Goal: Information Seeking & Learning: Learn about a topic

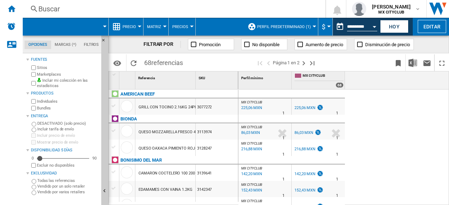
click at [35, 6] on ng-md-icon at bounding box center [34, 9] width 9 height 9
click at [45, 26] on span at bounding box center [72, 27] width 66 height 18
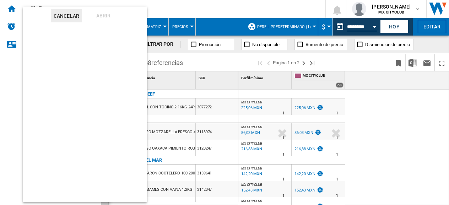
click at [104, 3] on md-backdrop at bounding box center [224, 102] width 449 height 205
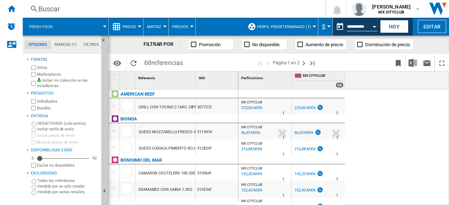
click at [49, 7] on div "Buscar" at bounding box center [172, 9] width 269 height 10
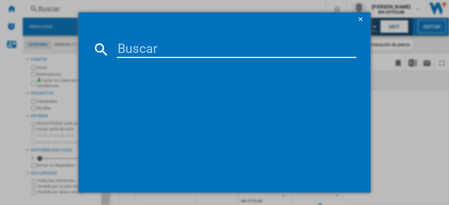
click at [155, 50] on input at bounding box center [236, 49] width 239 height 17
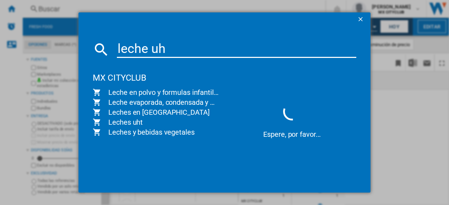
type input "leche uht"
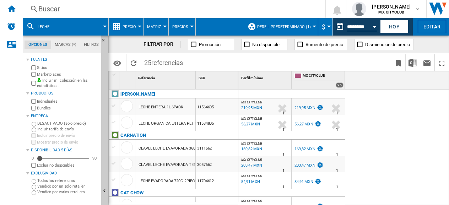
click at [133, 24] on button "Precio" at bounding box center [131, 27] width 17 height 18
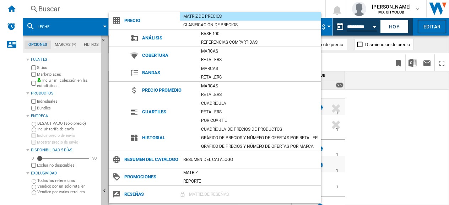
click at [133, 24] on span "Precio" at bounding box center [150, 21] width 59 height 10
click at [129, 21] on span "Precio" at bounding box center [150, 21] width 59 height 10
click at [164, 6] on md-backdrop at bounding box center [224, 102] width 449 height 205
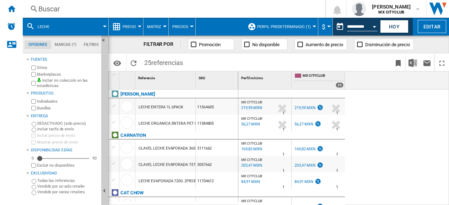
click at [178, 28] on span "Precios" at bounding box center [180, 27] width 16 height 5
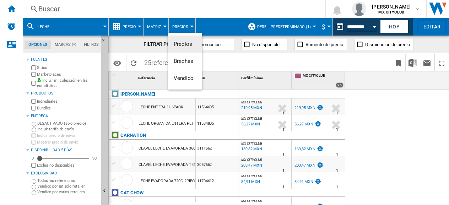
click at [178, 28] on md-backdrop at bounding box center [224, 102] width 449 height 205
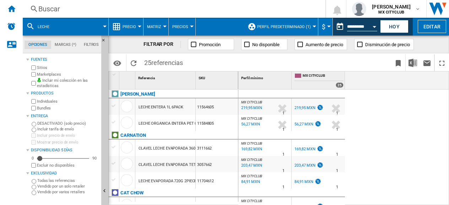
click at [284, 27] on span "Perfil predeterminado (1)" at bounding box center [284, 27] width 54 height 5
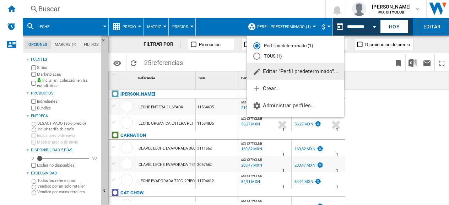
click at [256, 56] on div "TOUS (1)" at bounding box center [256, 56] width 7 height 7
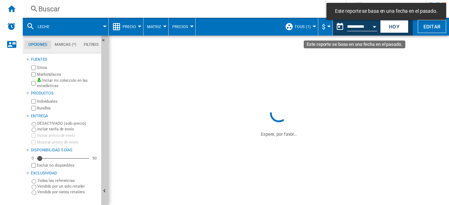
click at [375, 27] on div "Open calendar" at bounding box center [375, 27] width 4 height 2
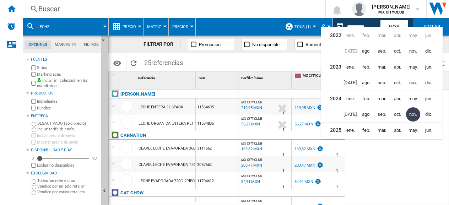
scroll to position [16, 0]
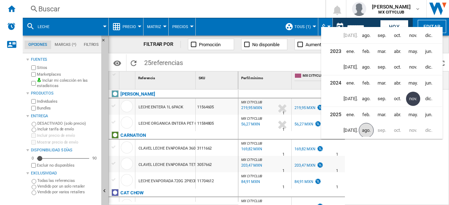
click at [364, 132] on span "ago." at bounding box center [366, 130] width 15 height 15
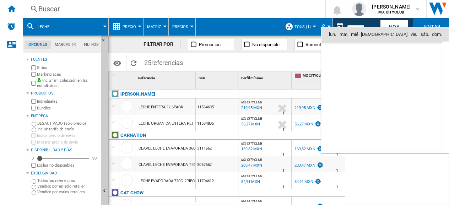
scroll to position [3388, 0]
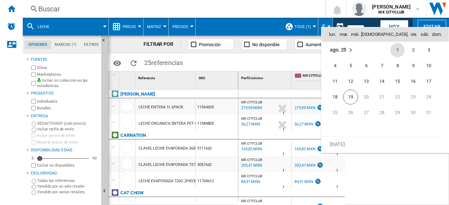
click at [251, 5] on div at bounding box center [224, 102] width 449 height 205
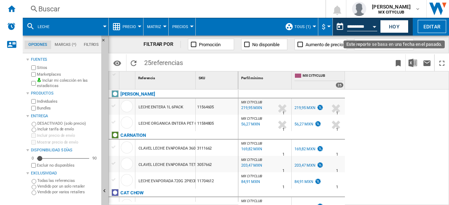
click at [375, 25] on button "Open calendar" at bounding box center [374, 25] width 13 height 13
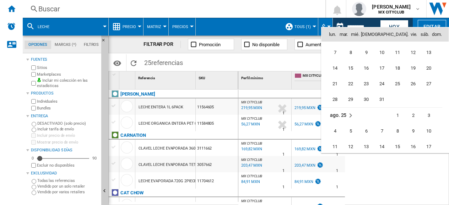
scroll to position [3389, 0]
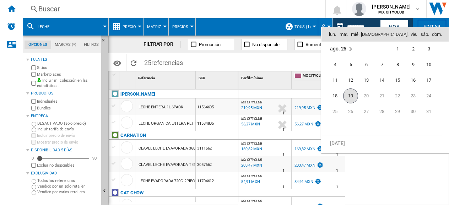
click at [352, 97] on span "19" at bounding box center [350, 95] width 15 height 15
type input "**********"
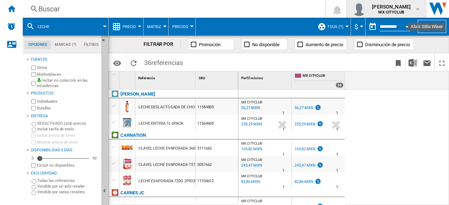
click at [418, 7] on md-icon "button" at bounding box center [418, 9] width 6 height 6
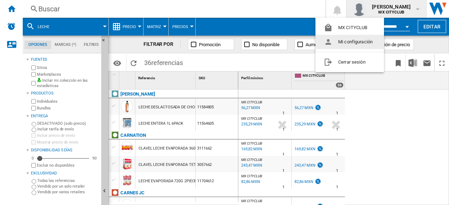
click at [350, 41] on button "Mi configuración" at bounding box center [349, 42] width 69 height 14
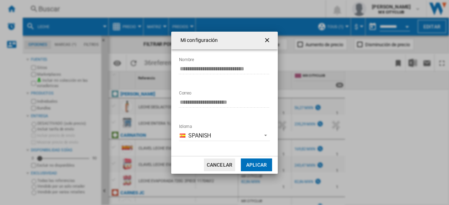
click at [224, 167] on button "Cancelar" at bounding box center [219, 164] width 31 height 13
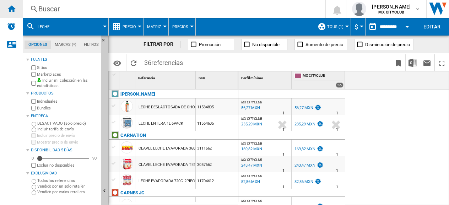
click at [8, 9] on ng-md-icon "Inicio" at bounding box center [11, 8] width 9 height 9
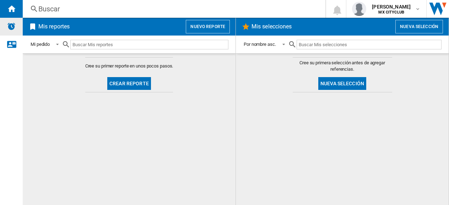
click at [7, 25] on img "Alertas" at bounding box center [11, 26] width 9 height 9
click at [10, 28] on img "Alertas" at bounding box center [11, 26] width 9 height 9
click at [4, 47] on div "Contáctanos" at bounding box center [11, 45] width 23 height 18
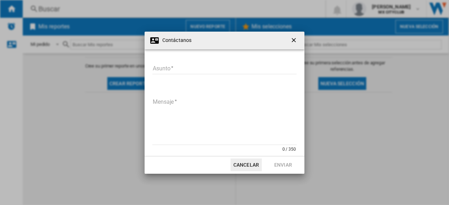
click at [296, 39] on ng-md-icon "getI18NText('BUTTONS.CLOSE_DIALOG')" at bounding box center [294, 41] width 9 height 9
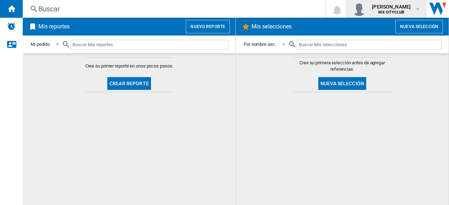
click at [420, 8] on md-icon "button" at bounding box center [418, 9] width 6 height 6
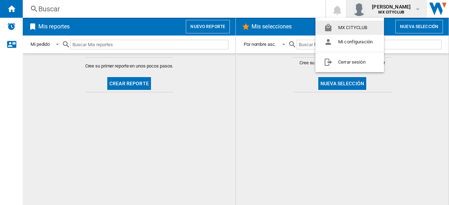
click at [352, 27] on button "MX CITYCLUB" at bounding box center [349, 28] width 69 height 14
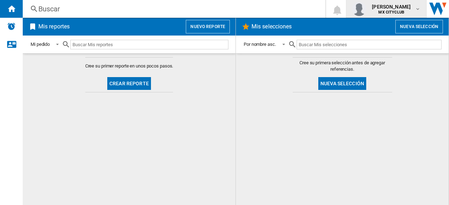
click at [416, 9] on md-icon "button" at bounding box center [418, 9] width 6 height 6
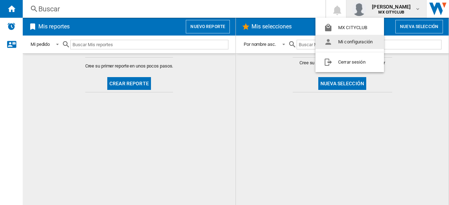
click at [348, 43] on button "Mi configuración" at bounding box center [349, 42] width 69 height 14
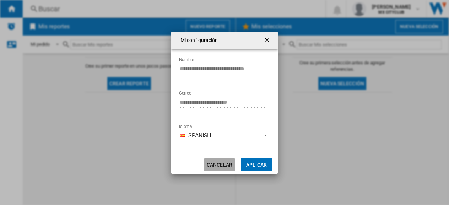
click at [228, 163] on button "Cancelar" at bounding box center [219, 164] width 31 height 13
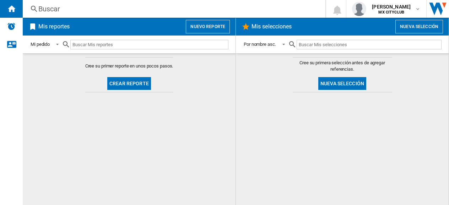
click at [44, 10] on div "Buscar" at bounding box center [172, 9] width 269 height 10
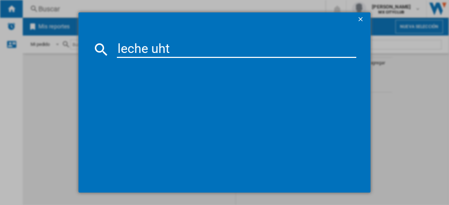
type input "leche uht"
click at [180, 40] on md-dialog-content "leche uht referencias (0) Sin resultados" at bounding box center [224, 110] width 292 height 166
click at [65, 0] on div "leche uht referencias (0) Sin resultados" at bounding box center [224, 102] width 449 height 205
click at [57, 11] on div "leche uht referencias (0) Sin resultados" at bounding box center [224, 102] width 449 height 205
click at [37, 102] on div "leche uht referencias (0) Sin resultados" at bounding box center [224, 102] width 449 height 205
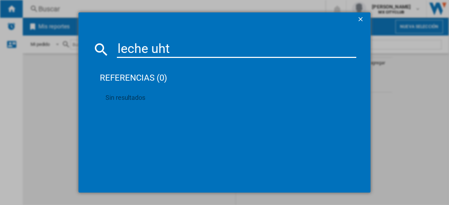
click at [37, 102] on div "leche uht referencias (0) Sin resultados" at bounding box center [224, 102] width 449 height 205
click at [368, 21] on button "button" at bounding box center [361, 19] width 14 height 14
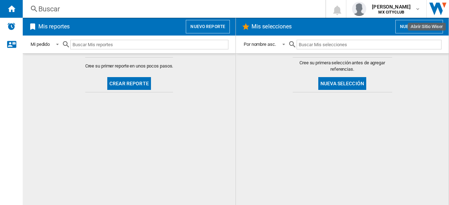
click at [445, 6] on img "Abrir Sitio Wiser" at bounding box center [438, 9] width 22 height 18
click at [150, 6] on div "Buscar" at bounding box center [172, 9] width 269 height 10
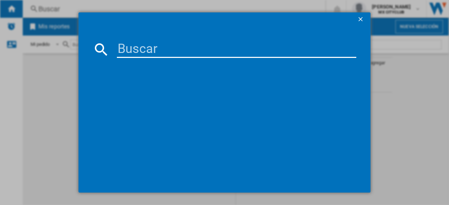
click at [312, 5] on div at bounding box center [224, 102] width 449 height 205
click at [337, 5] on div at bounding box center [224, 102] width 449 height 205
click at [360, 17] on ng-md-icon "getI18NText('BUTTONS.CLOSE_DIALOG')" at bounding box center [361, 20] width 9 height 9
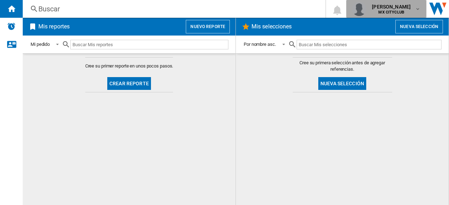
click at [372, 5] on span "[PERSON_NAME]" at bounding box center [391, 6] width 39 height 7
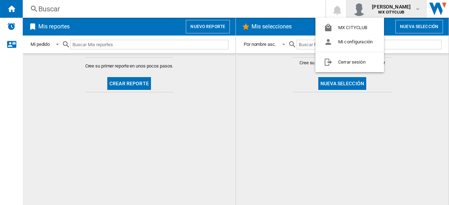
click at [354, 5] on md-backdrop at bounding box center [224, 102] width 449 height 205
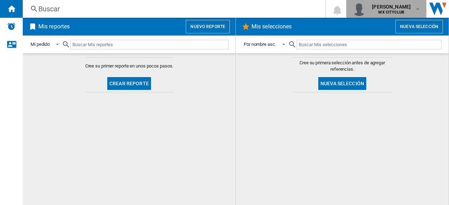
click at [372, 5] on span "[PERSON_NAME]" at bounding box center [391, 6] width 39 height 7
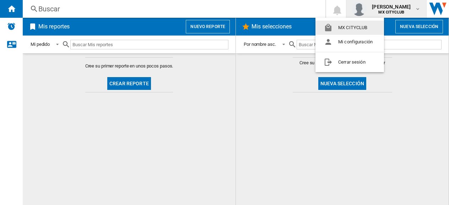
click at [282, 95] on md-backdrop at bounding box center [224, 102] width 449 height 205
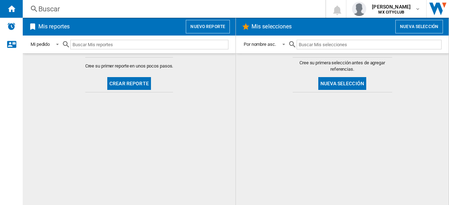
click at [56, 7] on div "Buscar" at bounding box center [172, 9] width 269 height 10
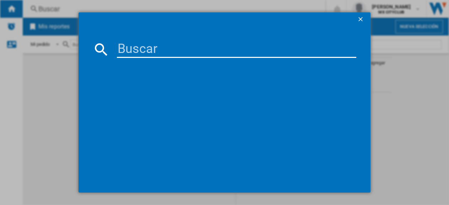
click at [135, 47] on input at bounding box center [236, 49] width 239 height 17
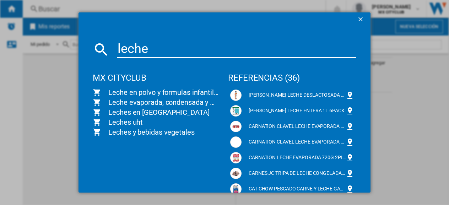
type input "leche"
click at [125, 78] on div "MX CITYCLUB" at bounding box center [157, 74] width 128 height 26
click at [101, 78] on div "MX CITYCLUB" at bounding box center [157, 74] width 128 height 26
click at [127, 96] on span "Leche en polvo y formulas infantiles" at bounding box center [161, 92] width 120 height 10
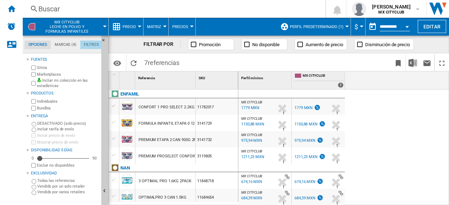
click at [90, 44] on md-tab-item "Filtros" at bounding box center [91, 44] width 22 height 9
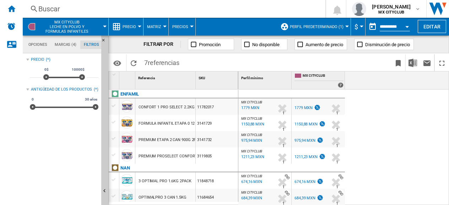
click at [67, 44] on md-tab-item "Marcas (4)" at bounding box center [65, 44] width 29 height 9
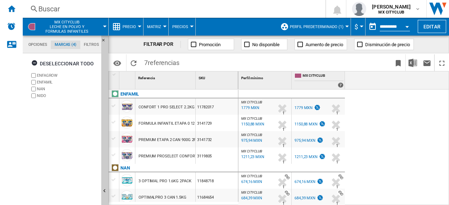
click at [45, 44] on md-tab-item "Opciones" at bounding box center [38, 44] width 26 height 9
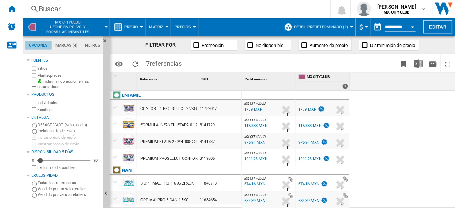
scroll to position [8, 0]
click at [105, 27] on div at bounding box center [105, 27] width 4 height 2
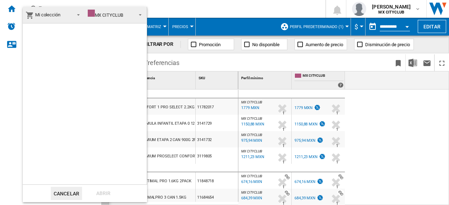
click at [77, 15] on span at bounding box center [76, 14] width 9 height 10
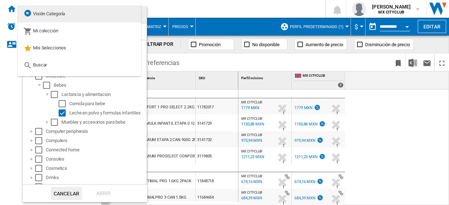
click at [67, 16] on md-option "Visión Categoría" at bounding box center [79, 13] width 123 height 17
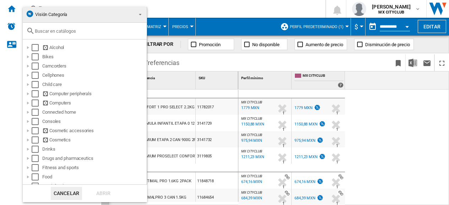
click at [140, 17] on md-select-value "Visión Categoría" at bounding box center [85, 15] width 124 height 16
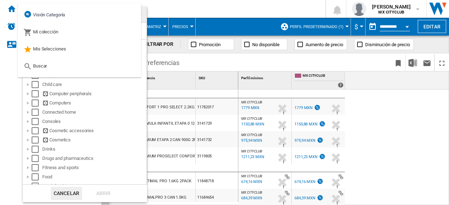
click at [182, 10] on md-backdrop at bounding box center [224, 102] width 449 height 205
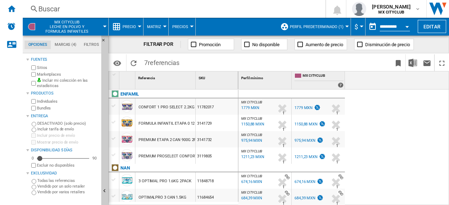
click at [345, 26] on div at bounding box center [347, 27] width 4 height 2
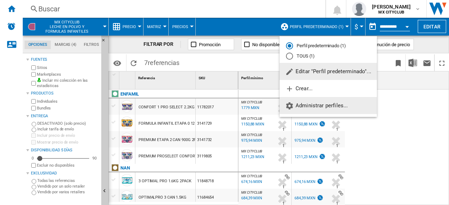
click at [316, 108] on span "Administrar perfiles..." at bounding box center [316, 105] width 63 height 6
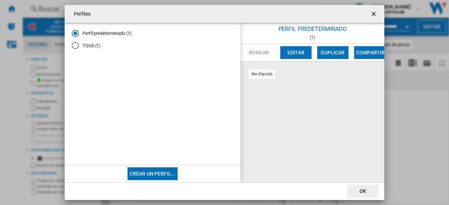
click at [288, 70] on div "mx cityclub" at bounding box center [312, 121] width 144 height 120
click at [272, 88] on div "mx cityclub" at bounding box center [312, 121] width 144 height 120
click at [370, 12] on button "button" at bounding box center [374, 14] width 14 height 14
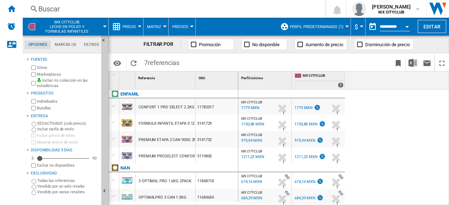
click at [361, 25] on md-menu "$ Argentin Peso Australian Dollar balboa Bolivia [GEOGRAPHIC_DATA] Bulgarian le…" at bounding box center [358, 27] width 15 height 18
drag, startPoint x: 400, startPoint y: 99, endPoint x: 412, endPoint y: 121, distance: 25.0
click at [412, 121] on div "MX CITYCLUB : MX CITYCLUB 0.0 % 1779 MXN % N/A 1 MX CITYCLUB : MX CITYCLUB MX C…" at bounding box center [343, 148] width 211 height 116
click at [131, 96] on div "ENFAMIL" at bounding box center [129, 94] width 18 height 9
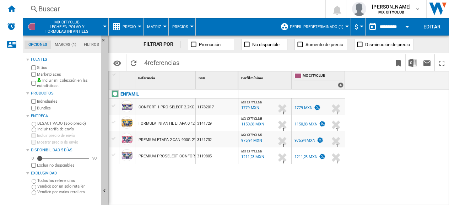
click at [341, 85] on div "4" at bounding box center [341, 84] width 6 height 5
click at [334, 76] on span "MX CITYCLUB" at bounding box center [323, 76] width 41 height 6
click at [316, 86] on span at bounding box center [315, 85] width 43 height 6
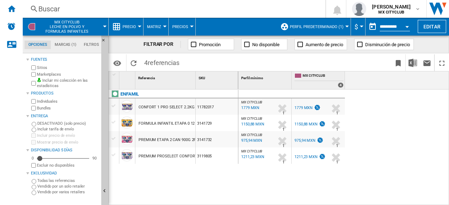
click at [53, 193] on label "Vendido por varios retailers" at bounding box center [67, 191] width 61 height 5
click at [117, 65] on md-icon "Opciones" at bounding box center [117, 63] width 9 height 9
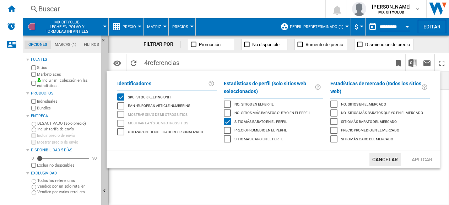
click at [123, 132] on div "Utilizar un identificador personalizado" at bounding box center [120, 131] width 7 height 7
click at [321, 182] on md-backdrop at bounding box center [224, 102] width 449 height 205
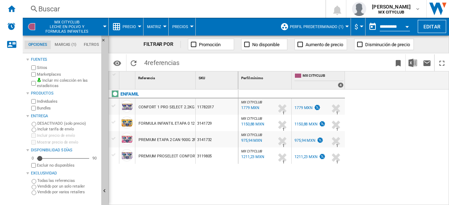
click at [163, 25] on button "Matriz" at bounding box center [156, 27] width 18 height 18
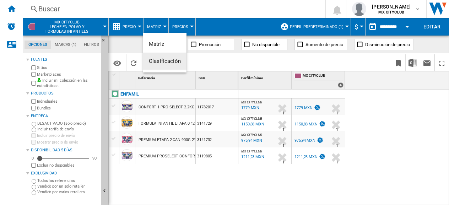
click at [159, 60] on span "Clasificación" at bounding box center [165, 61] width 32 height 6
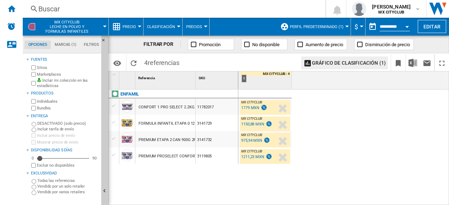
click at [175, 25] on button "Clasificación" at bounding box center [163, 27] width 32 height 18
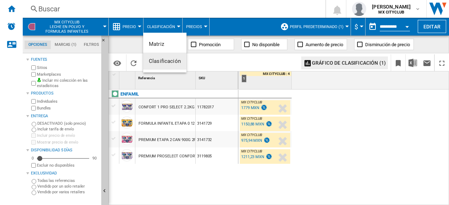
click at [247, 104] on md-backdrop at bounding box center [224, 102] width 449 height 205
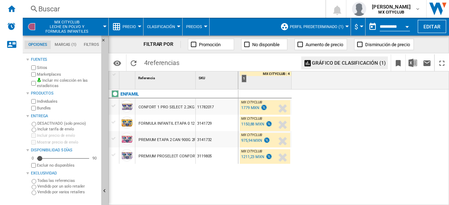
click at [247, 104] on span "MX CITYCLUB" at bounding box center [251, 102] width 21 height 4
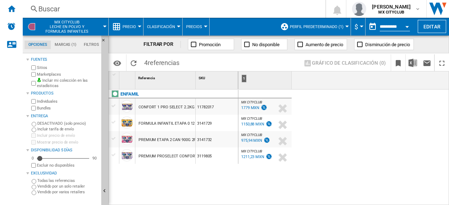
click at [259, 109] on div "1779 MXN" at bounding box center [253, 107] width 27 height 7
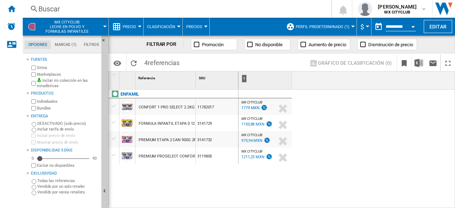
click at [94, 44] on md-tab-item "Filtros" at bounding box center [91, 44] width 22 height 9
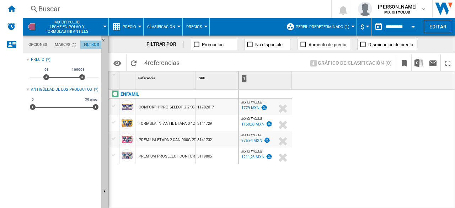
scroll to position [46, 0]
click at [94, 44] on md-tab-item "Filtros" at bounding box center [91, 44] width 22 height 9
click at [68, 45] on md-tab-item "Marcas (1)" at bounding box center [65, 44] width 29 height 9
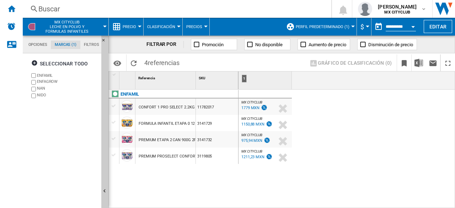
click at [37, 47] on md-tab-item "Opciones" at bounding box center [38, 44] width 26 height 9
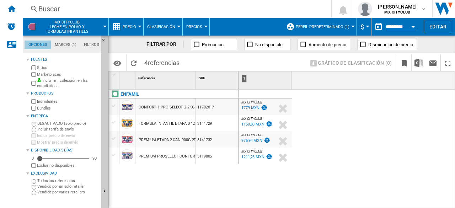
scroll to position [8, 0]
click at [262, 108] on img at bounding box center [263, 107] width 7 height 6
click at [170, 24] on button "Clasificación" at bounding box center [163, 27] width 32 height 18
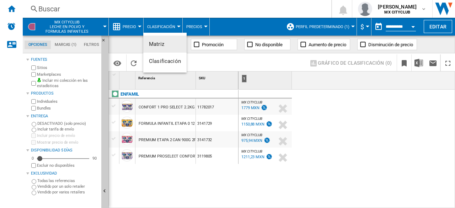
click at [170, 24] on md-backdrop at bounding box center [227, 104] width 455 height 208
click at [134, 25] on span "Precio" at bounding box center [129, 27] width 13 height 5
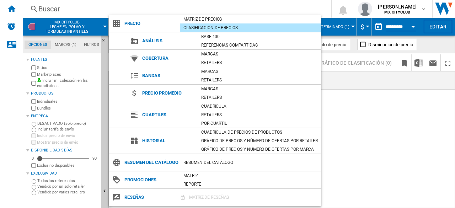
click at [432, 97] on md-backdrop at bounding box center [227, 104] width 455 height 208
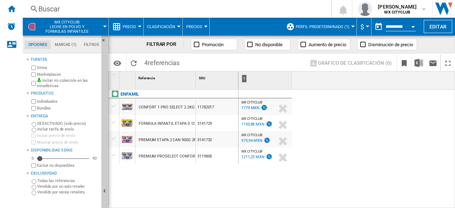
click at [102, 25] on button "MX CITYCLUB Leche en polvo y formulas infantiles" at bounding box center [70, 27] width 63 height 18
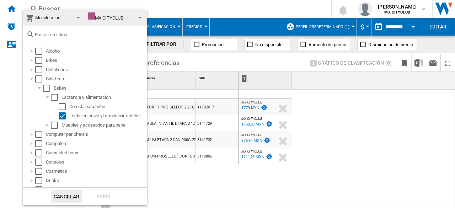
click at [135, 17] on span at bounding box center [138, 17] width 9 height 10
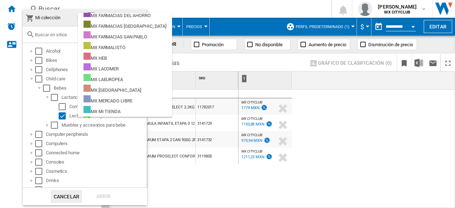
scroll to position [183, 0]
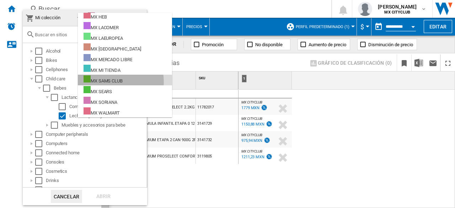
click at [107, 82] on div "MX SAMS CLUB" at bounding box center [102, 79] width 39 height 9
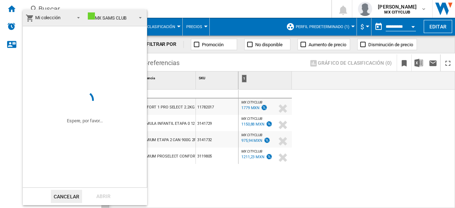
click at [140, 18] on span at bounding box center [138, 17] width 9 height 10
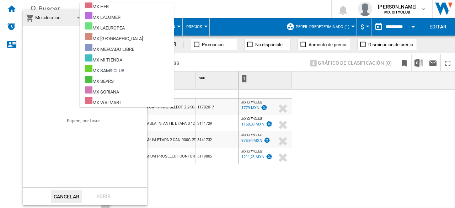
click at [71, 16] on md-select-value "Mi colección" at bounding box center [54, 18] width 62 height 17
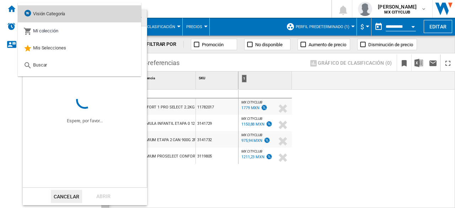
click at [75, 17] on md-option "Visión Categoría" at bounding box center [79, 13] width 123 height 17
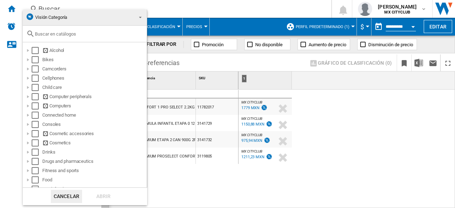
click at [75, 17] on span "Visión Categoría" at bounding box center [79, 17] width 107 height 10
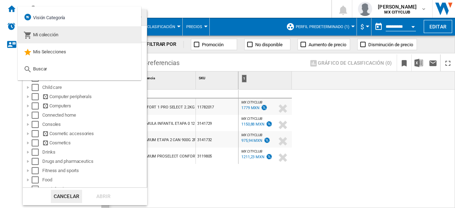
click at [52, 37] on span "Mi colección" at bounding box center [45, 34] width 25 height 5
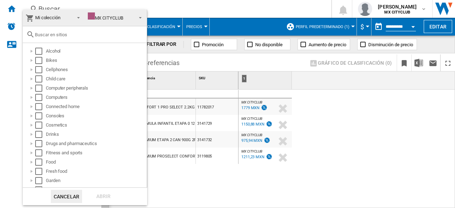
click at [64, 21] on span "Mi colección" at bounding box center [48, 18] width 45 height 10
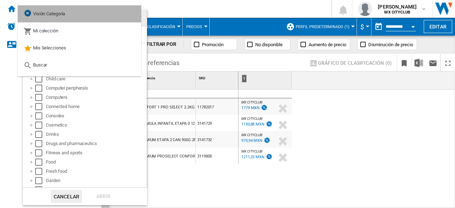
click at [60, 16] on span "Visión Categoría" at bounding box center [49, 13] width 32 height 5
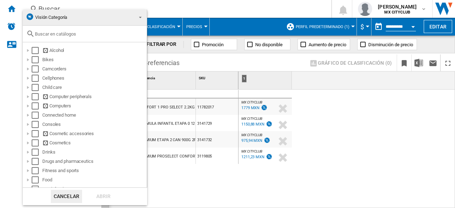
click at [108, 22] on span "Visión Categoría" at bounding box center [79, 17] width 107 height 10
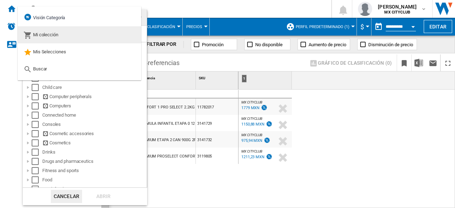
click at [56, 36] on span "Mi colección" at bounding box center [45, 34] width 25 height 5
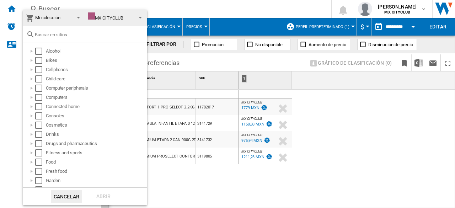
click at [136, 18] on span at bounding box center [138, 17] width 9 height 10
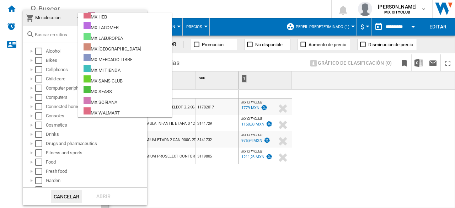
click at [336, 100] on md-backdrop at bounding box center [227, 104] width 455 height 208
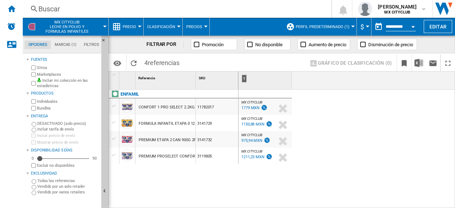
click at [156, 43] on div "FILTRAR POR" at bounding box center [164, 44] width 37 height 7
click at [158, 65] on span "referencias" at bounding box center [164, 62] width 32 height 7
click at [94, 47] on md-tab-item "Filtros" at bounding box center [91, 44] width 22 height 9
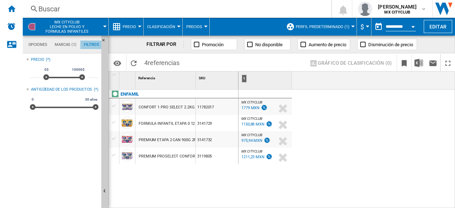
scroll to position [46, 0]
click at [74, 44] on md-tab-item "Marcas (1)" at bounding box center [65, 44] width 29 height 9
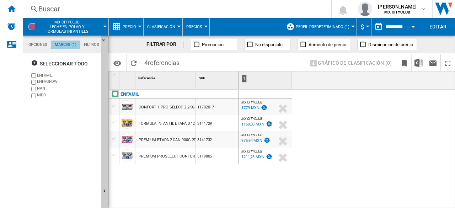
scroll to position [27, 0]
click at [101, 25] on button "MX CITYCLUB Leche en polvo y formulas infantiles" at bounding box center [70, 27] width 63 height 18
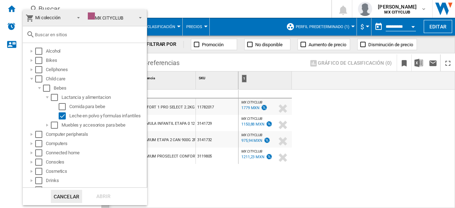
click at [67, 32] on input "text" at bounding box center [89, 34] width 108 height 5
click at [426, 118] on md-backdrop at bounding box center [227, 104] width 455 height 208
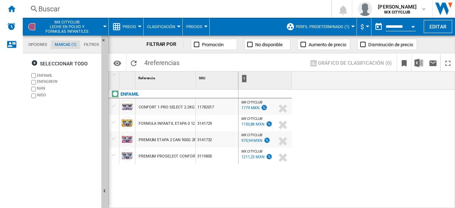
click at [37, 47] on md-tab-item "Opciones" at bounding box center [38, 44] width 26 height 9
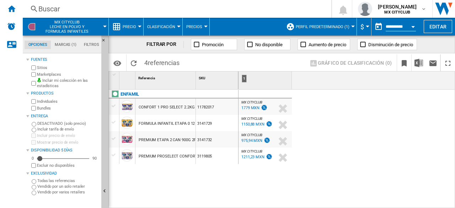
click at [97, 30] on button "MX CITYCLUB Leche en polvo y formulas infantiles" at bounding box center [70, 27] width 63 height 18
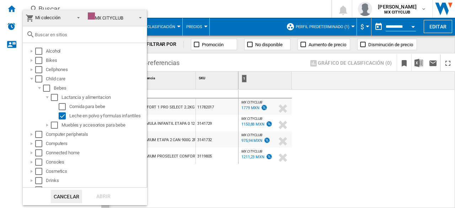
click at [71, 30] on div at bounding box center [85, 34] width 124 height 17
click at [72, 32] on input "text" at bounding box center [89, 34] width 108 height 5
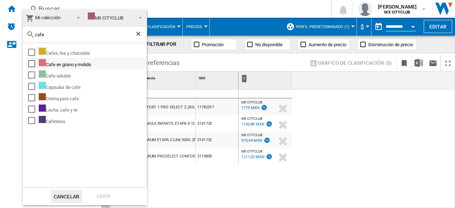
type input "cafe"
click at [30, 61] on div "Select" at bounding box center [31, 63] width 7 height 7
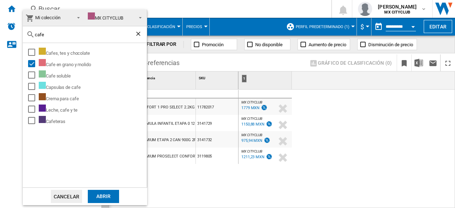
click at [100, 195] on div "Abrir" at bounding box center [103, 196] width 31 height 13
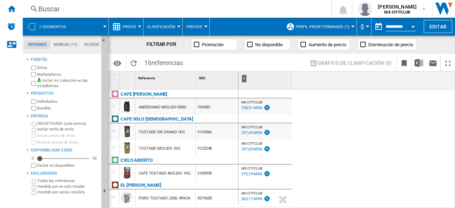
click at [39, 43] on md-tab-item "Opciones" at bounding box center [38, 44] width 26 height 9
click at [50, 27] on span "2 segmentos" at bounding box center [52, 27] width 27 height 5
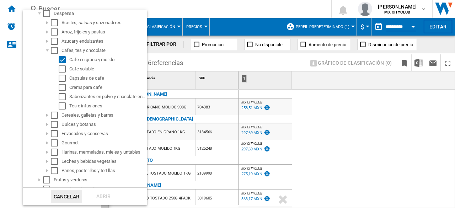
scroll to position [71, 0]
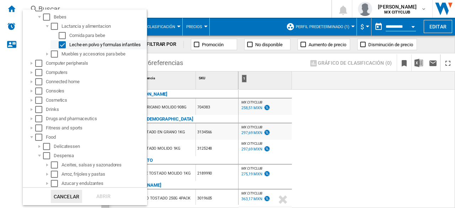
click at [64, 48] on div "Leche en polvo y formulas infantiles" at bounding box center [98, 44] width 96 height 9
click at [63, 46] on div "Select" at bounding box center [62, 44] width 7 height 7
click at [99, 194] on div "Abrir" at bounding box center [103, 196] width 31 height 13
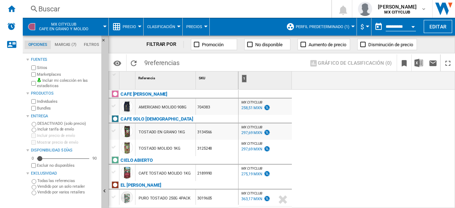
click at [196, 44] on ng-md-icon at bounding box center [196, 44] width 7 height 7
click at [221, 42] on span "Promoción" at bounding box center [213, 44] width 22 height 5
click at [351, 25] on button "Perfil predeterminado (1)" at bounding box center [324, 27] width 57 height 18
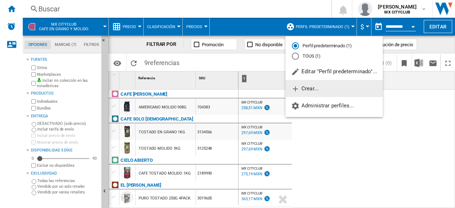
click at [302, 90] on span "Crear..." at bounding box center [304, 88] width 27 height 6
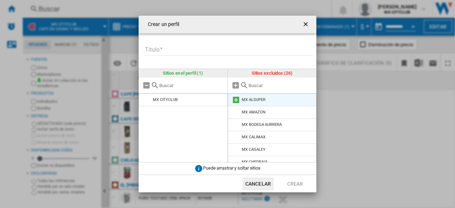
click at [234, 99] on md-icon at bounding box center [236, 100] width 9 height 9
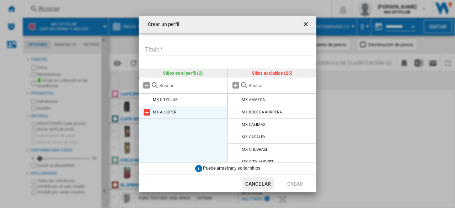
click at [144, 111] on md-icon at bounding box center [146, 112] width 9 height 9
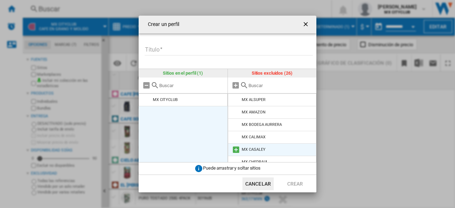
scroll to position [71, 0]
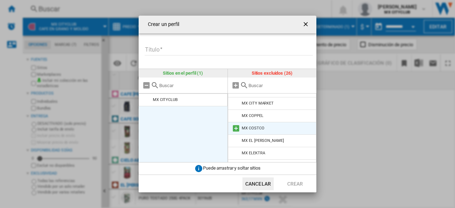
click at [237, 127] on md-icon at bounding box center [236, 128] width 9 height 9
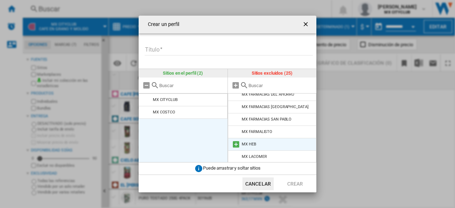
scroll to position [242, 0]
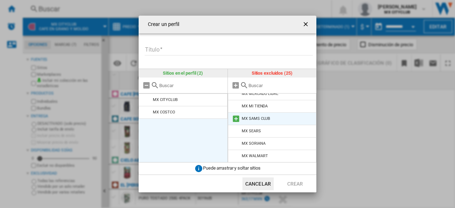
click at [237, 118] on md-icon at bounding box center [236, 118] width 9 height 9
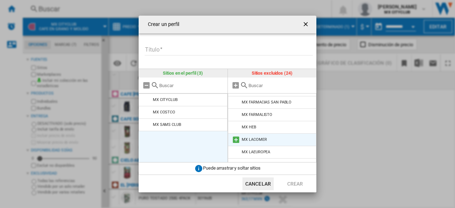
scroll to position [230, 0]
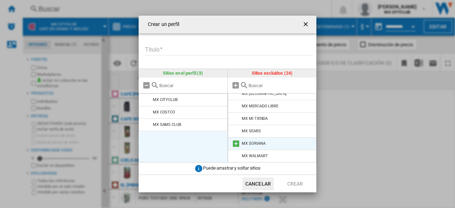
click at [237, 141] on md-icon at bounding box center [236, 143] width 9 height 9
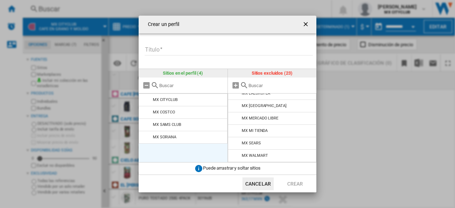
scroll to position [217, 0]
click at [236, 155] on md-icon at bounding box center [236, 156] width 9 height 9
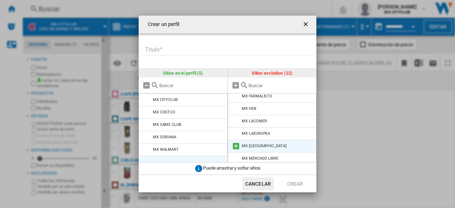
scroll to position [205, 0]
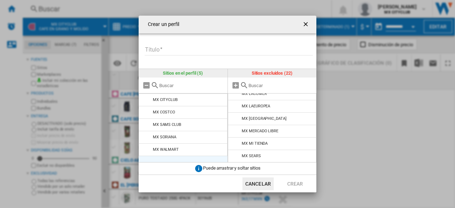
click at [202, 49] on input "Título" at bounding box center [229, 50] width 168 height 11
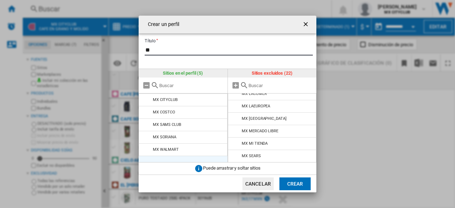
type input "*"
type input "**********"
click at [147, 136] on md-icon at bounding box center [146, 137] width 9 height 9
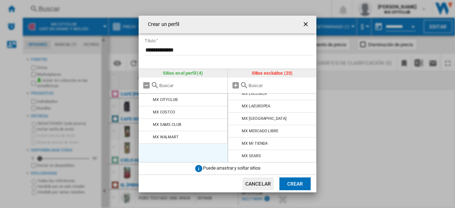
click at [148, 147] on ul "MX CITYCLUB MX COSTCO MX SAMS CLUB MX WALMART" at bounding box center [183, 127] width 89 height 69
click at [147, 135] on md-icon at bounding box center [146, 137] width 9 height 9
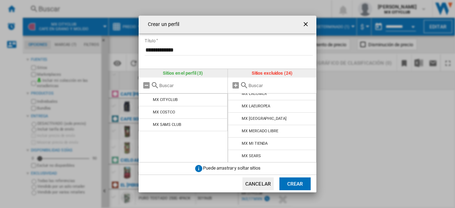
click at [293, 183] on button "Crear" at bounding box center [294, 183] width 31 height 13
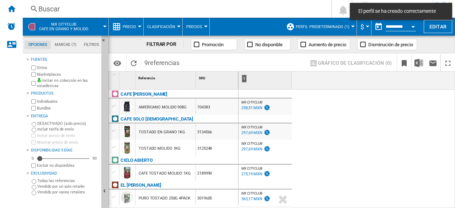
click at [351, 27] on div at bounding box center [353, 27] width 4 height 2
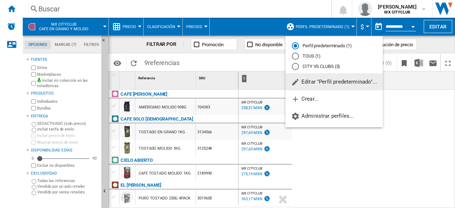
click at [294, 66] on div "CITY VS CLUBS (3)" at bounding box center [295, 66] width 7 height 7
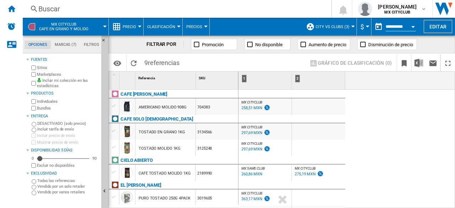
click at [352, 27] on div at bounding box center [353, 27] width 4 height 2
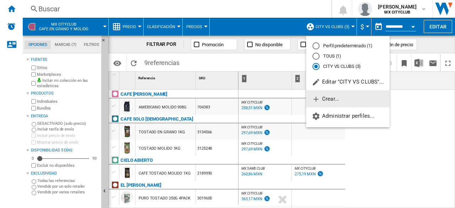
click at [340, 100] on button "Crear..." at bounding box center [347, 98] width 83 height 17
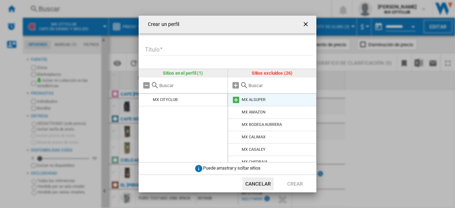
click at [235, 100] on md-icon "Crear un ..." at bounding box center [236, 100] width 9 height 9
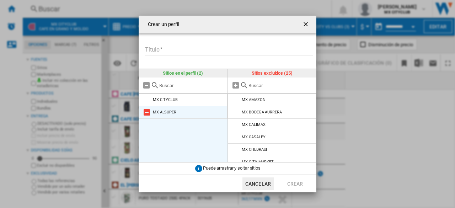
click at [146, 113] on md-icon "Crear un ..." at bounding box center [146, 112] width 9 height 9
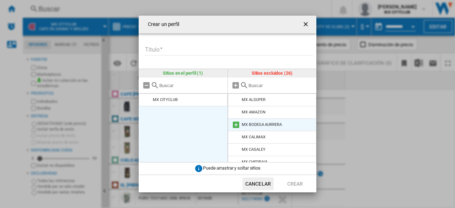
click at [235, 123] on md-icon "Crear un ..." at bounding box center [236, 124] width 9 height 9
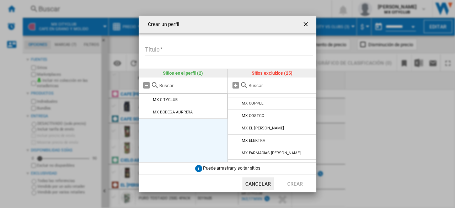
scroll to position [36, 0]
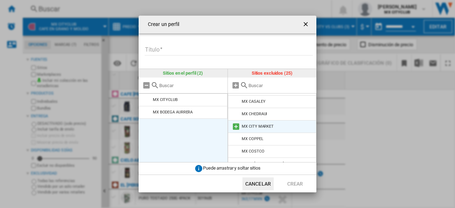
click at [236, 126] on md-icon "Crear un ..." at bounding box center [236, 126] width 9 height 9
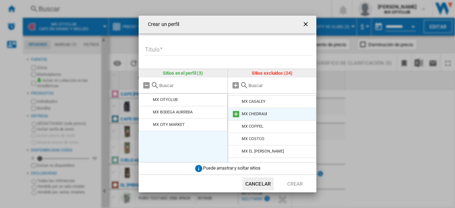
click at [235, 113] on md-icon "Crear un ..." at bounding box center [236, 114] width 9 height 9
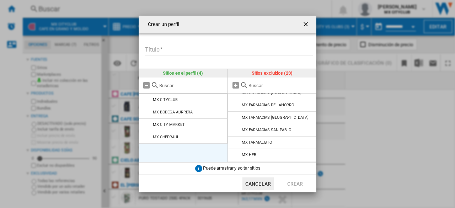
scroll to position [142, 0]
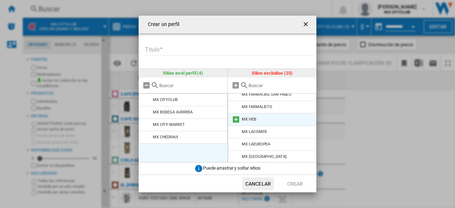
click at [235, 120] on md-icon "Crear un ..." at bounding box center [236, 119] width 9 height 9
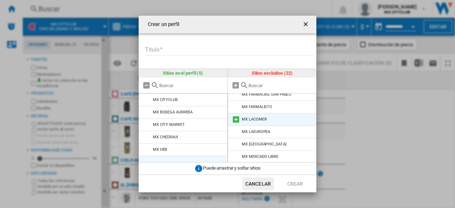
click at [236, 118] on md-icon "Crear un ..." at bounding box center [236, 119] width 9 height 9
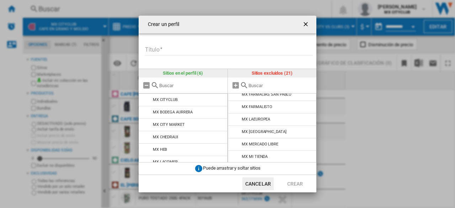
scroll to position [193, 0]
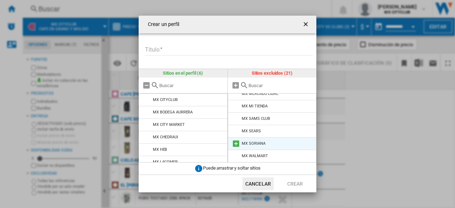
click at [236, 143] on md-icon "Crear un ..." at bounding box center [236, 143] width 9 height 9
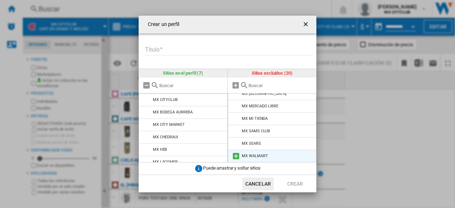
click at [235, 155] on md-icon "Crear un ..." at bounding box center [236, 156] width 9 height 9
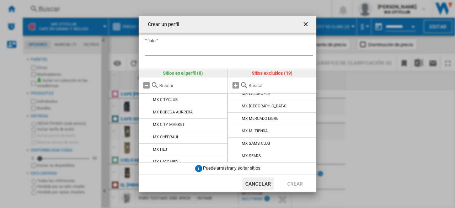
click at [201, 47] on input "Título" at bounding box center [229, 50] width 168 height 11
type input "**********"
click at [296, 184] on button "Crear" at bounding box center [294, 183] width 31 height 13
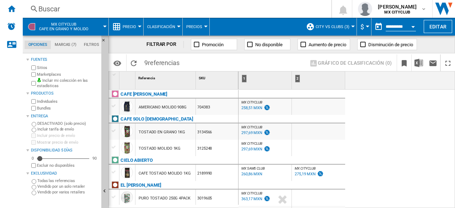
click at [349, 25] on button "CITY VS CLUBS (3)" at bounding box center [333, 27] width 37 height 18
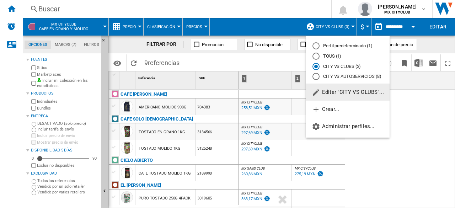
click at [340, 76] on md-radio-button "CITY VS AUTOSERVICIOS (8)" at bounding box center [347, 76] width 71 height 7
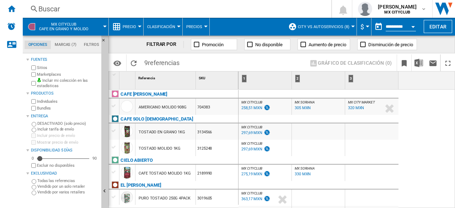
click at [350, 26] on button "CITY VS AUTOSERVICIOS (8)" at bounding box center [325, 27] width 55 height 18
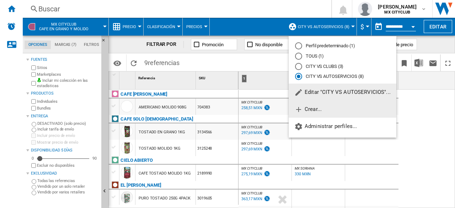
click at [314, 110] on span "Crear..." at bounding box center [307, 109] width 27 height 6
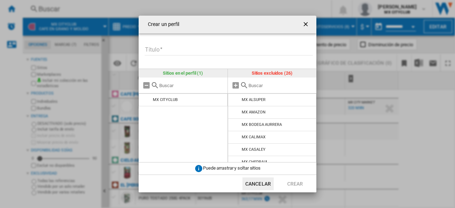
click at [180, 50] on input "Título" at bounding box center [229, 50] width 168 height 11
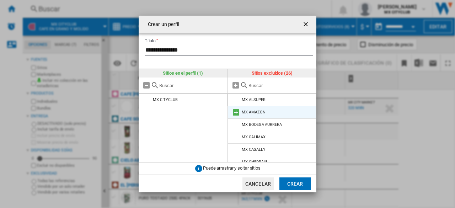
type input "**********"
click at [236, 110] on md-icon "Crear un ..." at bounding box center [236, 112] width 9 height 9
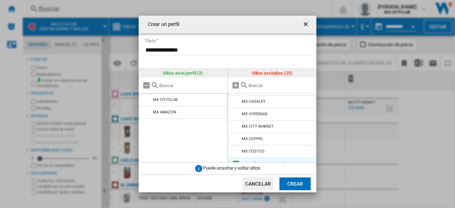
scroll to position [71, 0]
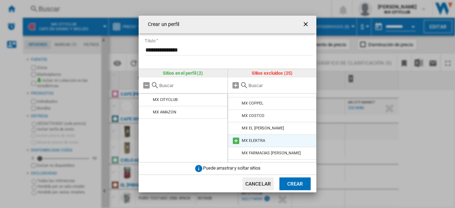
click at [236, 140] on md-icon "Crear un ..." at bounding box center [236, 140] width 9 height 9
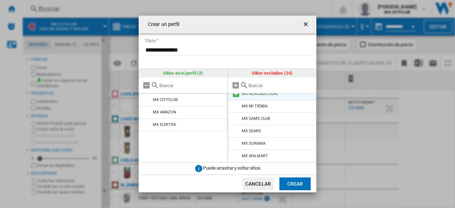
scroll to position [194, 0]
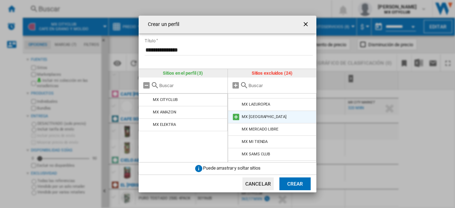
click at [236, 117] on md-icon "Crear un ..." at bounding box center [236, 117] width 9 height 9
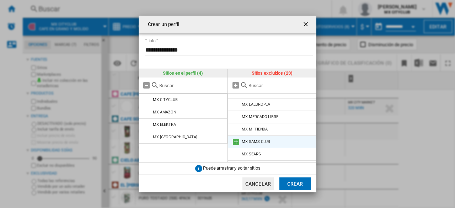
scroll to position [217, 0]
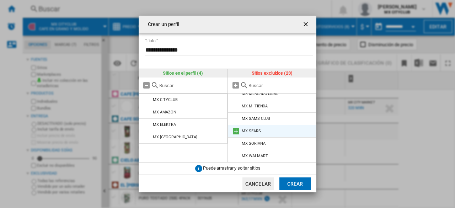
click at [234, 130] on md-icon "Crear un ..." at bounding box center [236, 131] width 9 height 9
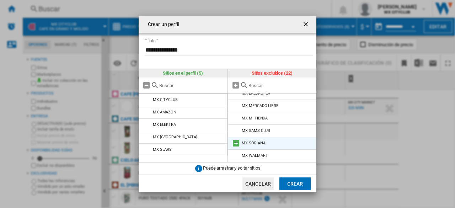
scroll to position [170, 0]
click at [237, 141] on md-icon "Crear un ..." at bounding box center [236, 141] width 9 height 9
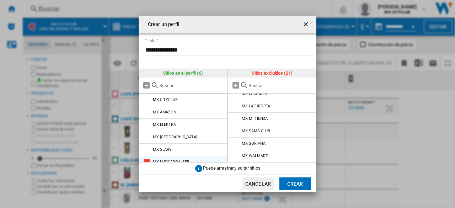
scroll to position [6, 0]
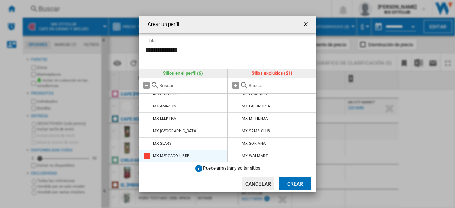
click at [147, 156] on md-icon "Crear un ..." at bounding box center [146, 156] width 9 height 9
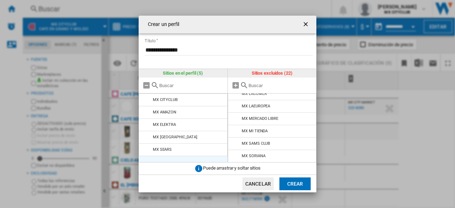
scroll to position [0, 0]
click at [148, 112] on md-icon "Crear un ..." at bounding box center [146, 112] width 9 height 9
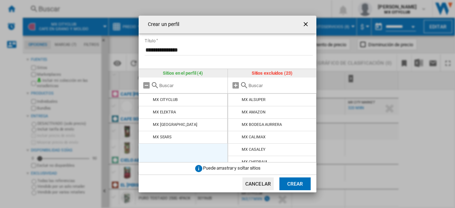
click at [296, 186] on button "Crear" at bounding box center [294, 183] width 31 height 13
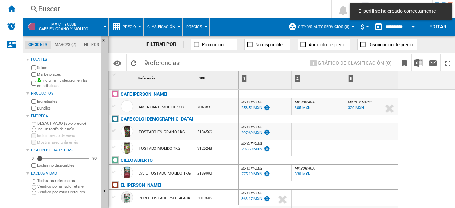
click at [352, 26] on div at bounding box center [353, 27] width 4 height 2
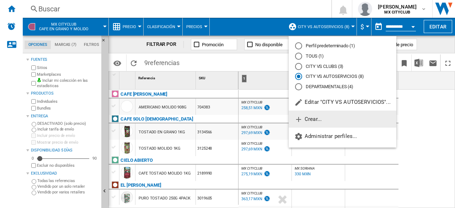
click at [310, 121] on span "Crear..." at bounding box center [307, 119] width 27 height 6
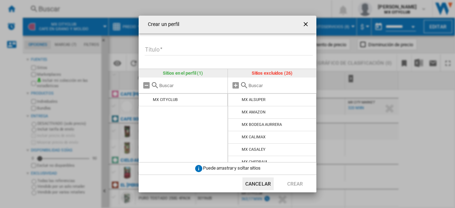
click at [202, 49] on input "Título" at bounding box center [229, 50] width 168 height 11
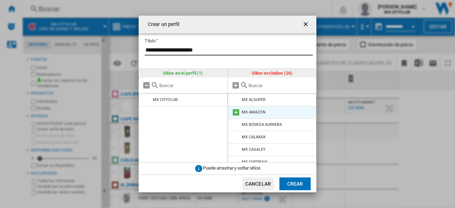
type input "**********"
click at [235, 112] on md-icon "Crear un ..." at bounding box center [236, 112] width 9 height 9
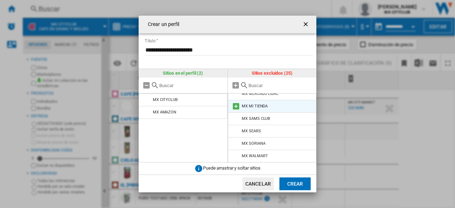
scroll to position [207, 0]
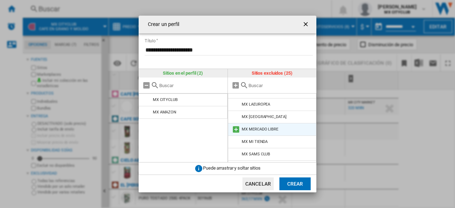
click at [234, 128] on md-icon "Crear un ..." at bounding box center [236, 129] width 9 height 9
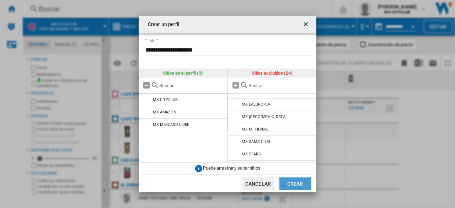
click at [292, 184] on button "Crear" at bounding box center [294, 183] width 31 height 13
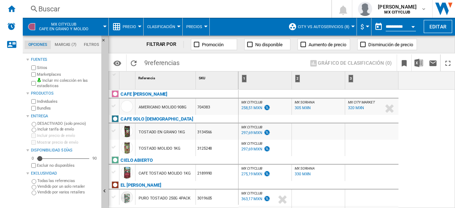
click at [179, 24] on md-menu "Clasificación [GEOGRAPHIC_DATA] Clasificación" at bounding box center [162, 27] width 39 height 18
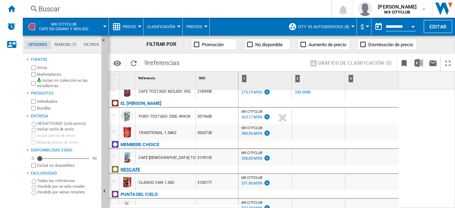
scroll to position [0, 0]
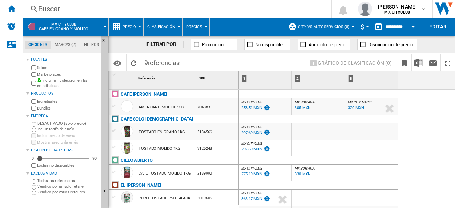
click at [174, 26] on span "Clasificación" at bounding box center [161, 27] width 28 height 5
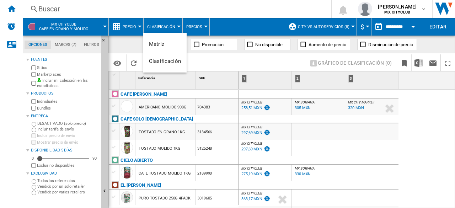
click at [204, 27] on md-backdrop at bounding box center [227, 104] width 455 height 208
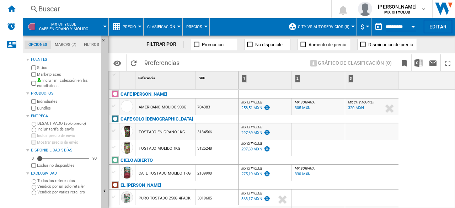
click at [204, 27] on div at bounding box center [206, 27] width 4 height 2
click at [200, 44] on span "Precios" at bounding box center [197, 44] width 18 height 6
click at [205, 26] on div at bounding box center [206, 27] width 4 height 2
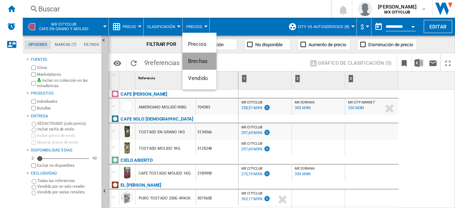
click at [202, 61] on span "Brechas" at bounding box center [198, 61] width 20 height 6
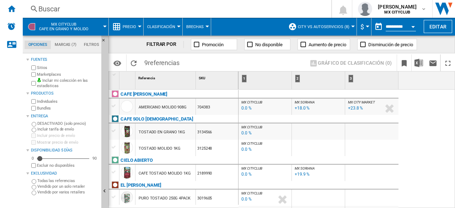
click at [206, 27] on div at bounding box center [207, 27] width 4 height 2
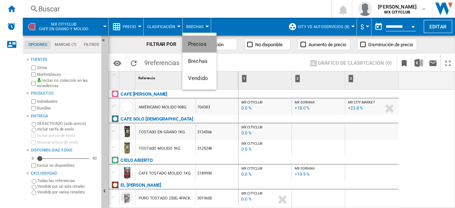
click at [202, 45] on span "Precios" at bounding box center [197, 44] width 18 height 6
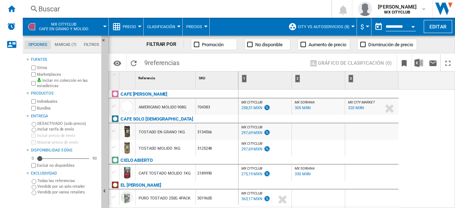
click at [136, 27] on span "Precio" at bounding box center [129, 27] width 13 height 5
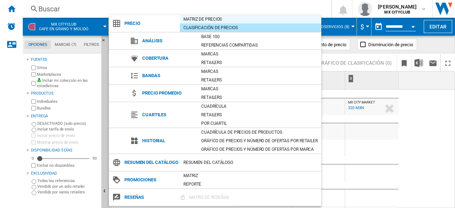
click at [218, 17] on div "Matriz de precios" at bounding box center [250, 19] width 141 height 7
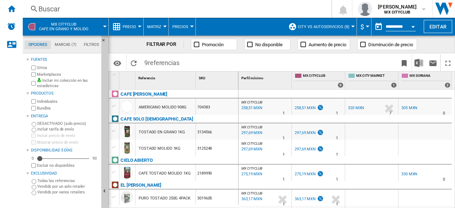
click at [141, 26] on div at bounding box center [140, 27] width 4 height 2
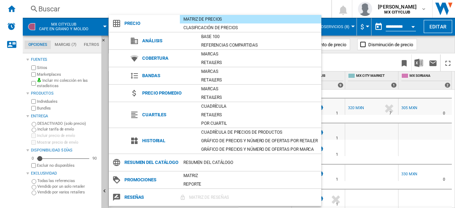
click at [197, 164] on div "Resumen del catálogo" at bounding box center [250, 162] width 141 height 7
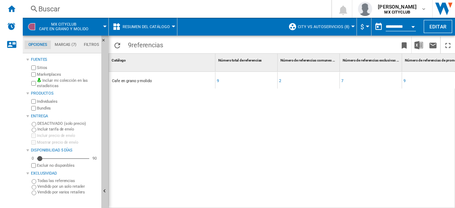
click at [170, 25] on button "Resumen del catálogo" at bounding box center [148, 27] width 51 height 18
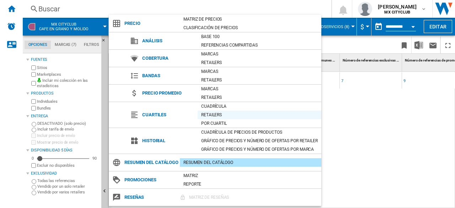
click at [216, 114] on div "Retailers" at bounding box center [259, 114] width 124 height 7
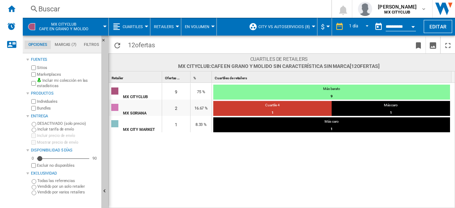
click at [142, 26] on span "Cuartiles" at bounding box center [133, 27] width 20 height 5
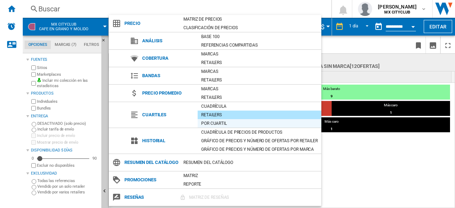
click at [218, 123] on div "Por cuartil" at bounding box center [259, 123] width 124 height 7
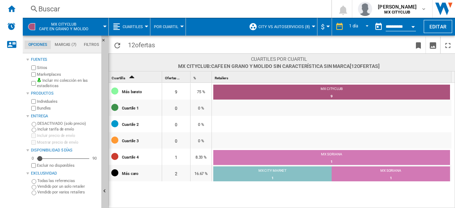
click at [141, 25] on span "Cuartiles" at bounding box center [133, 27] width 20 height 5
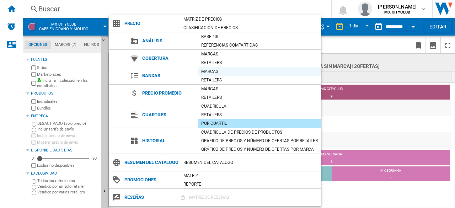
click at [217, 73] on div "Marcas" at bounding box center [259, 71] width 124 height 7
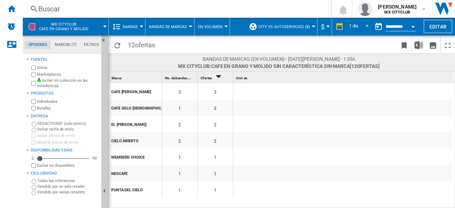
click at [139, 26] on button "Bandas" at bounding box center [132, 27] width 19 height 18
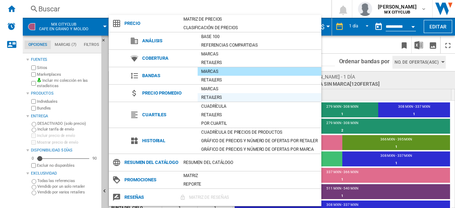
click at [217, 96] on div "Retailers" at bounding box center [259, 97] width 124 height 7
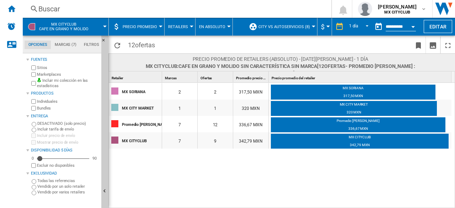
click at [161, 28] on md-menu "Precio promedio Precio Matriz de precios Clasificación de precios Análisis Base…" at bounding box center [137, 27] width 56 height 18
click at [160, 27] on div at bounding box center [161, 27] width 4 height 2
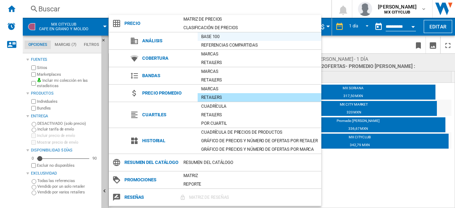
click at [205, 36] on div "Base 100" at bounding box center [259, 36] width 124 height 7
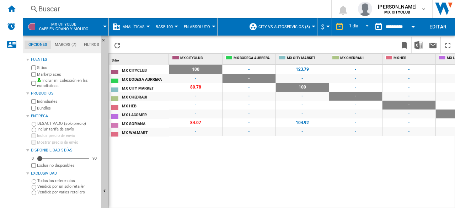
click at [143, 22] on button "Analíticas" at bounding box center [136, 27] width 26 height 18
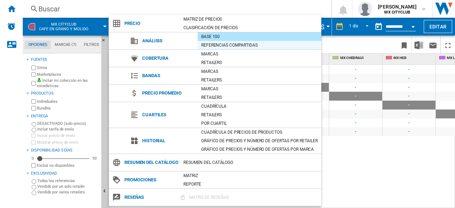
click at [218, 45] on div "Referencias compartidas" at bounding box center [259, 45] width 124 height 7
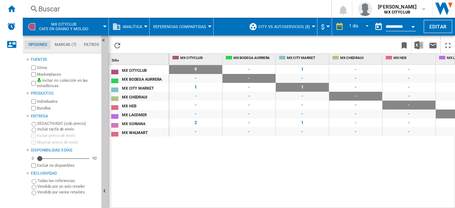
click at [145, 25] on button "Analítica" at bounding box center [134, 27] width 23 height 18
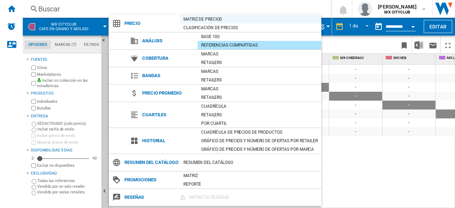
click at [229, 18] on div "Matriz de precios" at bounding box center [250, 19] width 141 height 7
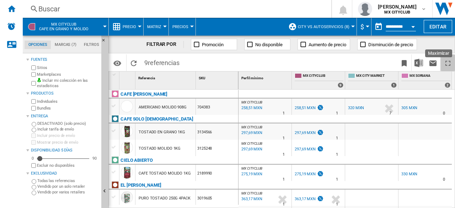
click at [448, 65] on ng-md-icon "Maximizar" at bounding box center [447, 63] width 9 height 9
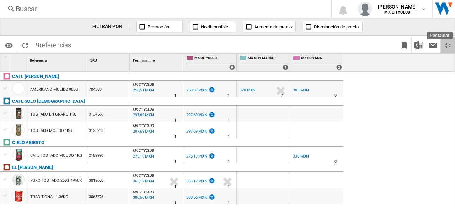
click at [448, 42] on ng-md-icon "Restaurar" at bounding box center [447, 45] width 9 height 9
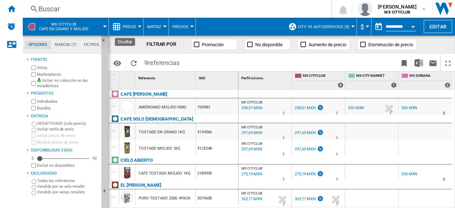
click at [105, 40] on ng-md-icon "Ocultar" at bounding box center [105, 42] width 9 height 9
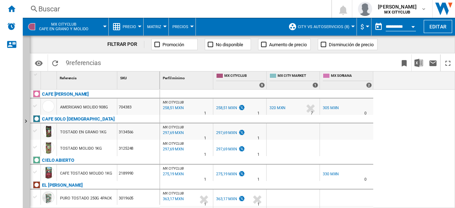
click at [351, 25] on button "CITY VS AUTOSERVICIOS (8)" at bounding box center [325, 27] width 55 height 18
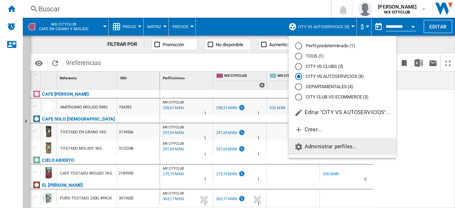
click at [312, 147] on span "Administrar perfiles..." at bounding box center [325, 146] width 63 height 6
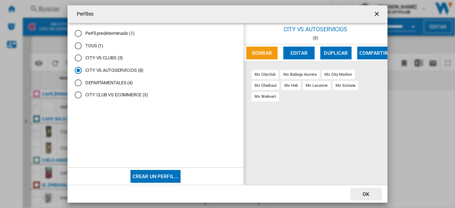
click at [421, 130] on div "Perfiles Perfil predeterminado (1) TOUS (1) CITY VS CLUBS (3) CITY VS AUTOSERVI…" at bounding box center [227, 104] width 455 height 208
click at [378, 16] on ng-md-icon "getI18NText('BUTTONS.CLOSE_DIALOG')" at bounding box center [377, 14] width 9 height 9
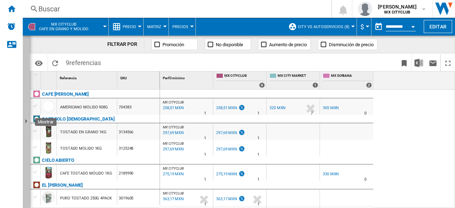
click at [28, 39] on button "Mostrar" at bounding box center [26, 122] width 7 height 172
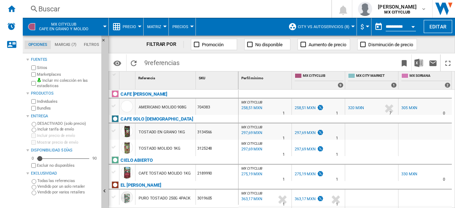
click at [360, 107] on div "320 MXN" at bounding box center [356, 107] width 16 height 5
click at [411, 105] on div "305 MXN" at bounding box center [409, 107] width 16 height 5
